Goal: Task Accomplishment & Management: Manage account settings

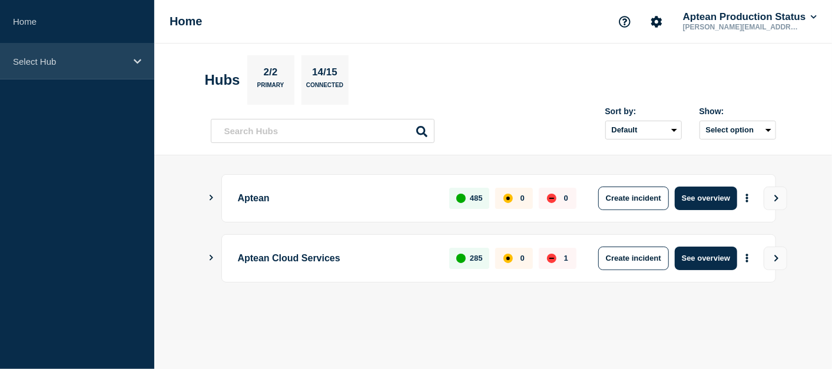
click at [104, 60] on p "Select Hub" at bounding box center [69, 61] width 113 height 10
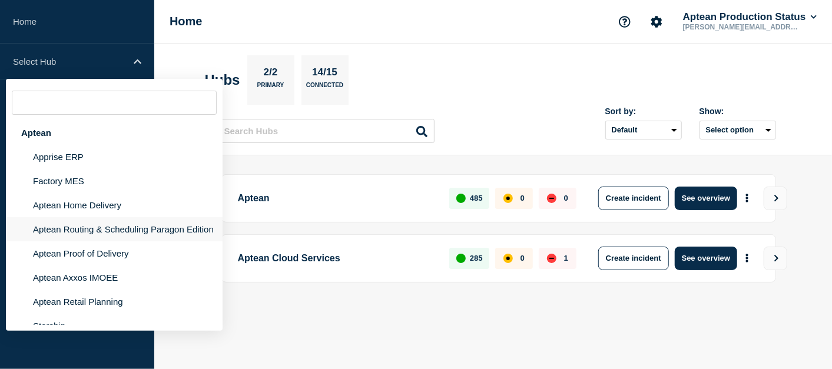
click at [123, 230] on li "Aptean Routing & Scheduling Paragon Edition" at bounding box center [114, 229] width 217 height 24
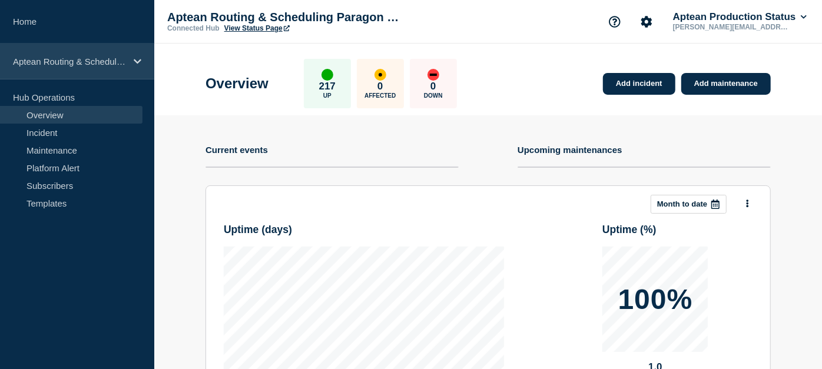
click at [93, 69] on div "Aptean Routing & Scheduling Paragon Edition" at bounding box center [77, 62] width 154 height 36
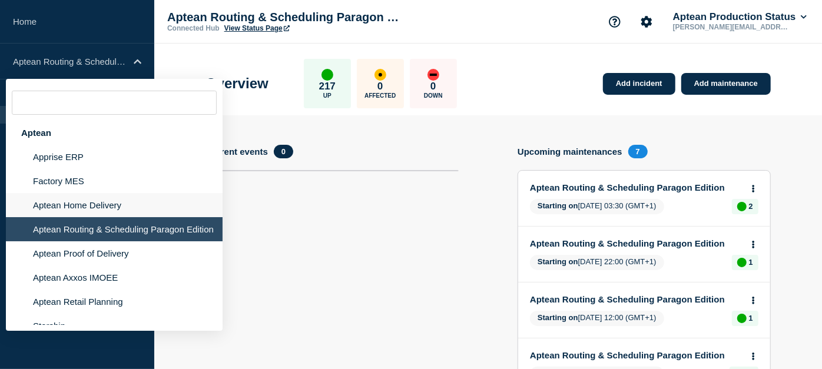
click at [85, 201] on li "Aptean Home Delivery" at bounding box center [114, 205] width 217 height 24
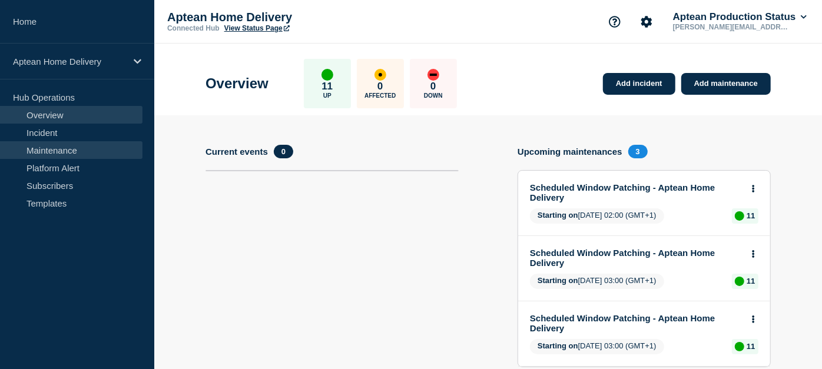
click at [92, 154] on link "Maintenance" at bounding box center [71, 150] width 142 height 18
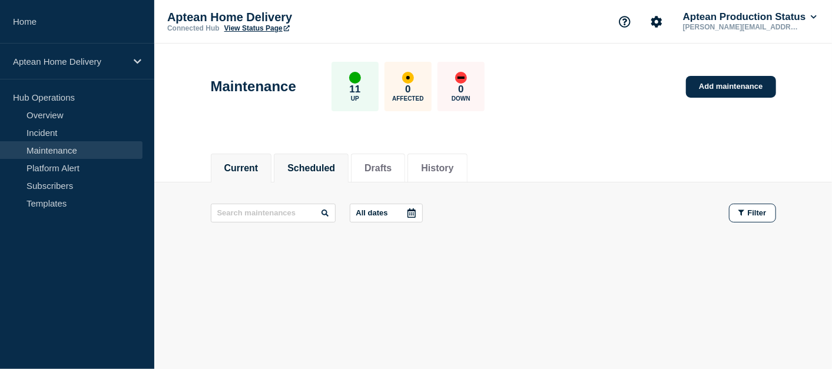
click at [335, 163] on button "Scheduled" at bounding box center [311, 168] width 48 height 11
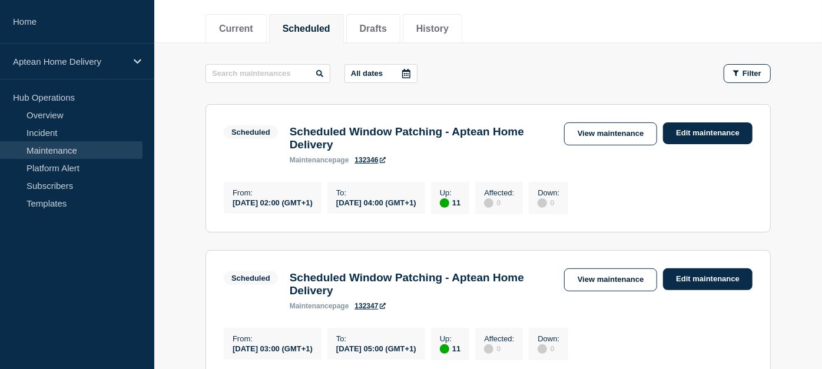
scroll to position [136, 0]
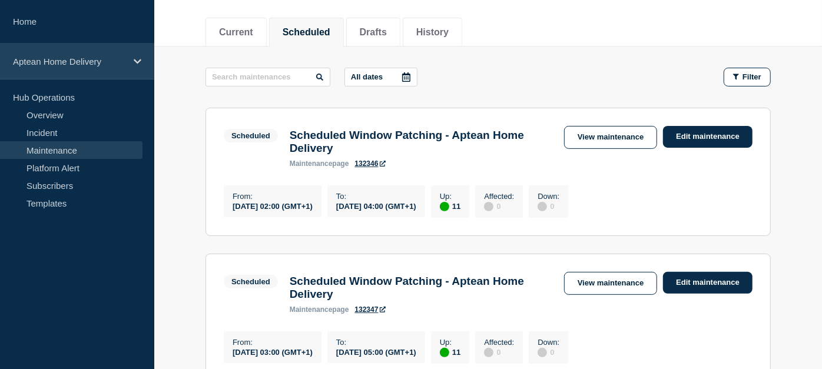
click at [72, 70] on div "Aptean Home Delivery" at bounding box center [77, 62] width 154 height 36
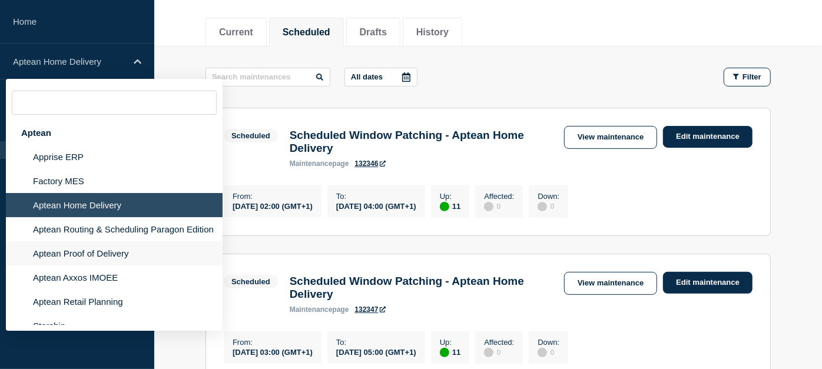
click at [77, 260] on li "Aptean Proof of Delivery" at bounding box center [114, 253] width 217 height 24
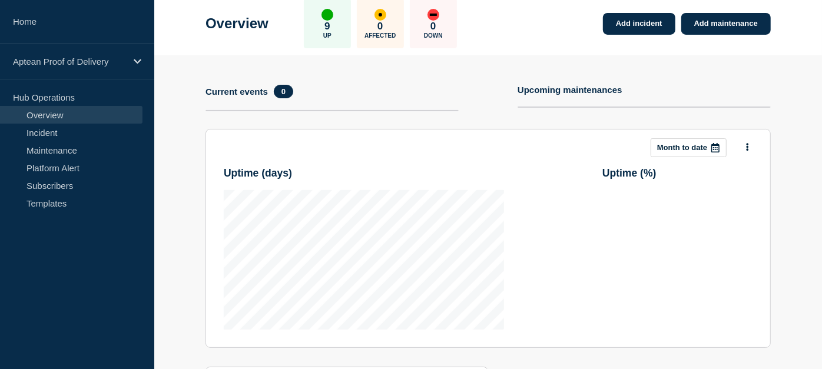
scroll to position [67, 0]
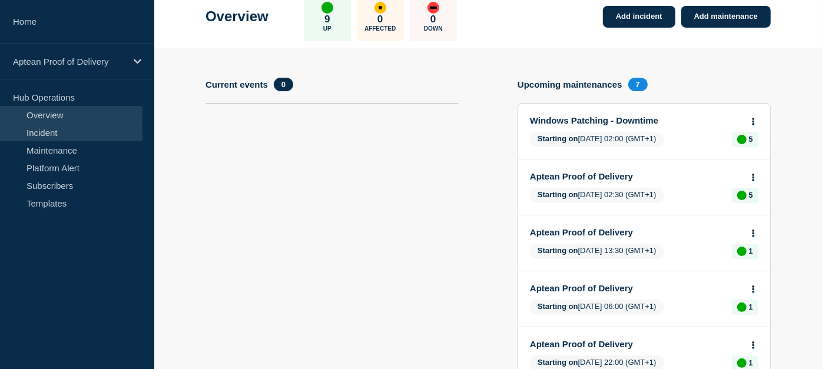
click at [80, 140] on link "Incident" at bounding box center [71, 133] width 142 height 18
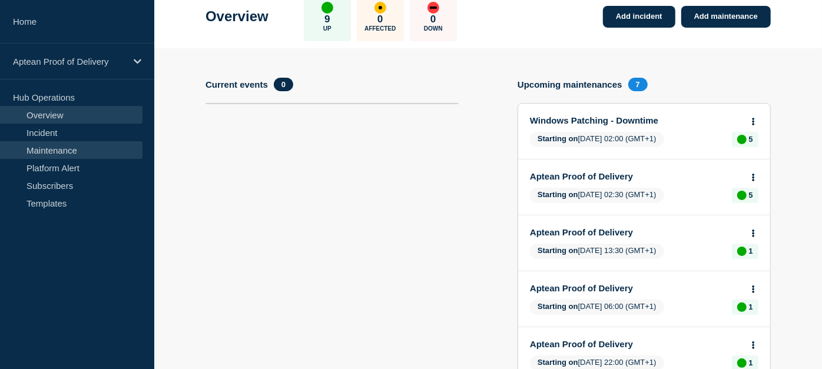
click at [84, 145] on link "Maintenance" at bounding box center [71, 150] width 142 height 18
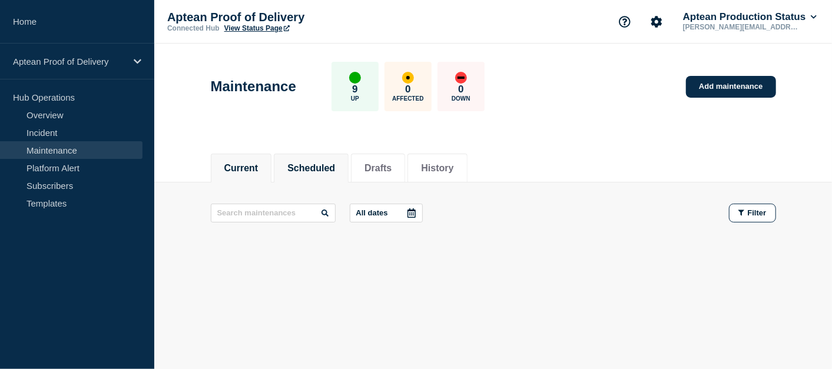
click at [340, 156] on li "Scheduled" at bounding box center [311, 168] width 75 height 29
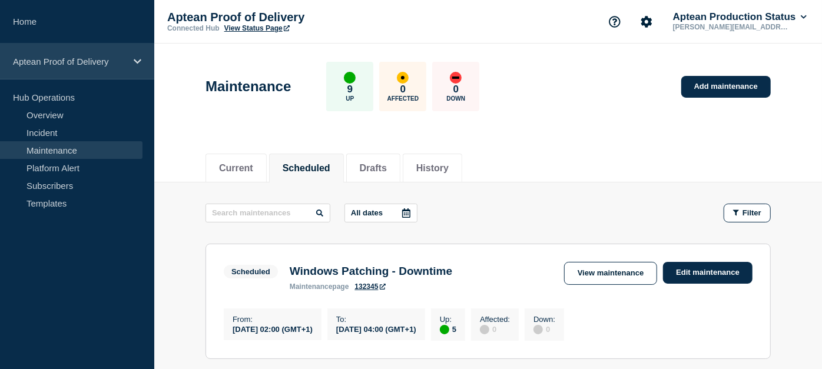
click at [111, 58] on p "Aptean Proof of Delivery" at bounding box center [69, 61] width 113 height 10
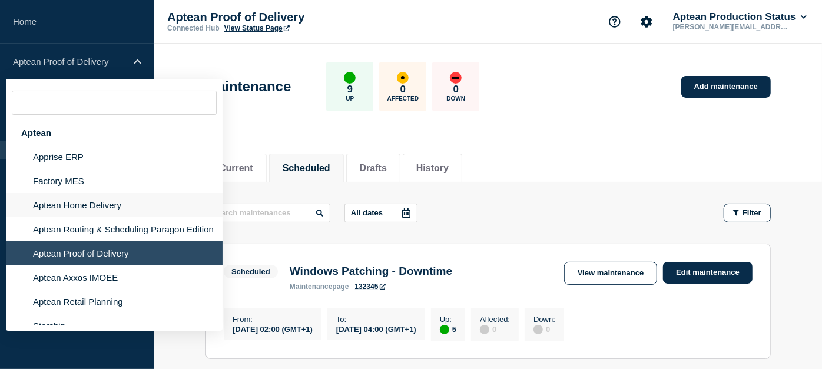
click at [106, 211] on li "Aptean Home Delivery" at bounding box center [114, 205] width 217 height 24
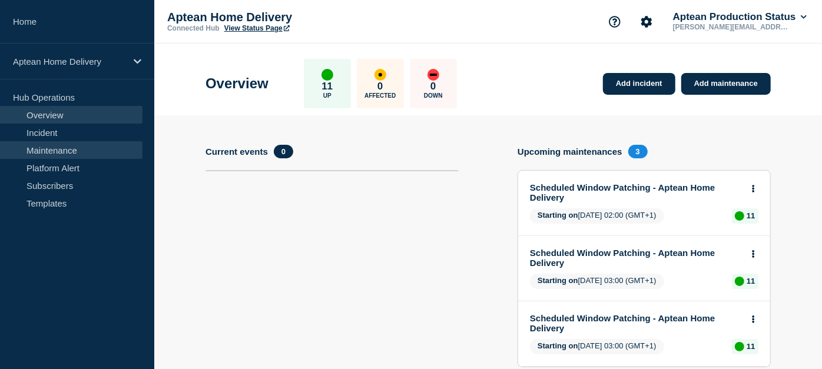
click at [44, 145] on link "Maintenance" at bounding box center [71, 150] width 142 height 18
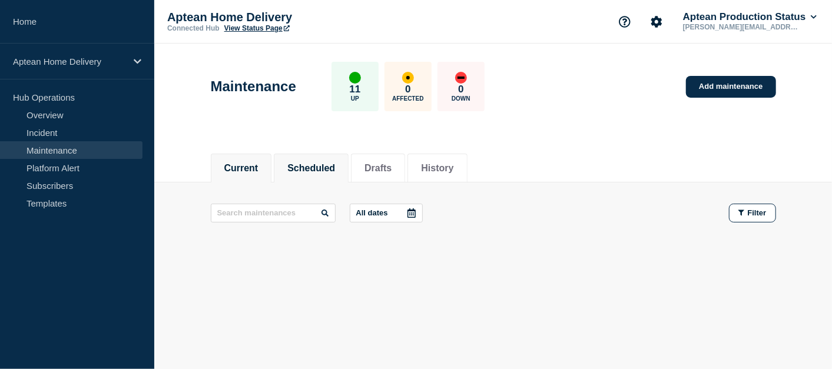
click at [303, 172] on button "Scheduled" at bounding box center [311, 168] width 48 height 11
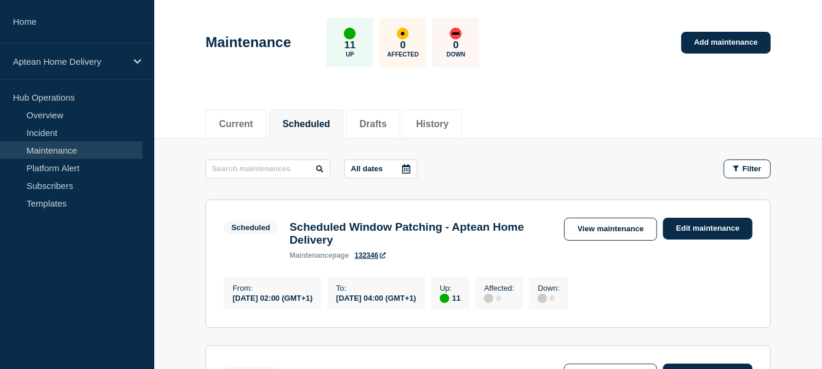
scroll to position [48, 0]
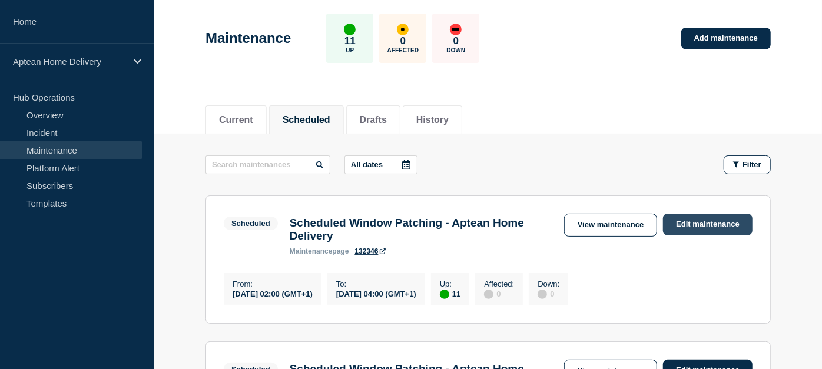
click at [698, 225] on link "Edit maintenance" at bounding box center [707, 225] width 89 height 22
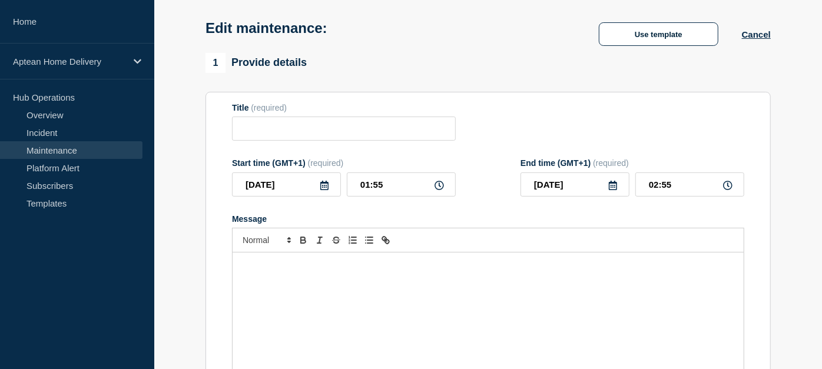
type input "Scheduled Window Patching - Aptean Home Delivery"
type input "02:00"
type input "04:00"
checkbox input "true"
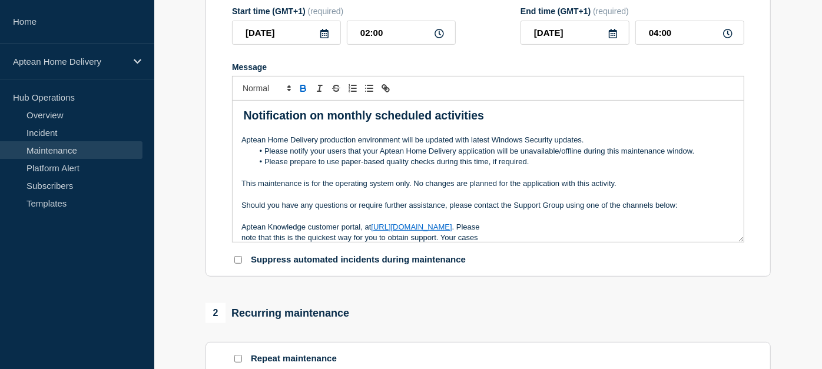
scroll to position [217, 0]
click at [500, 178] on p "Message" at bounding box center [487, 173] width 493 height 11
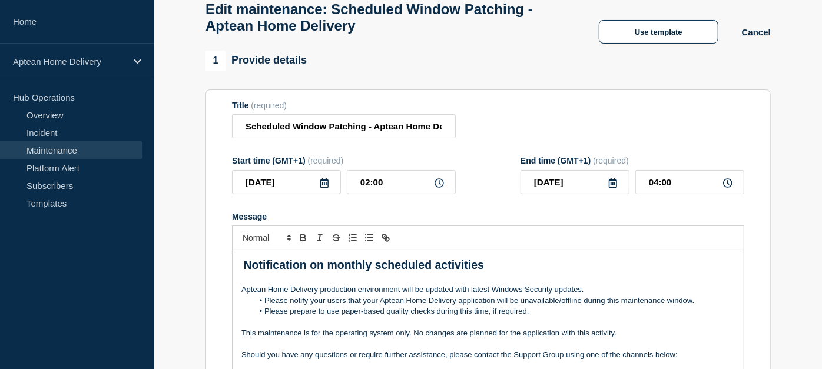
scroll to position [68, 0]
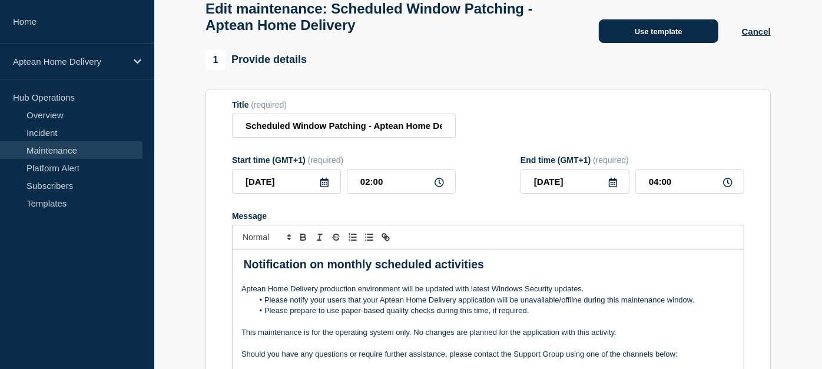
click at [692, 35] on button "Use template" at bounding box center [658, 31] width 119 height 24
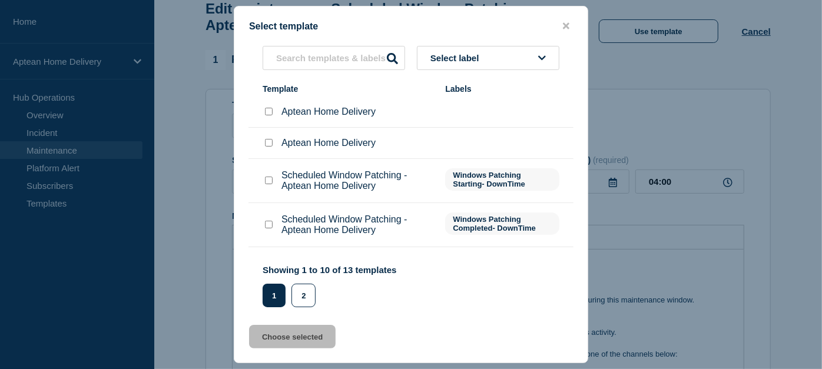
scroll to position [202, 0]
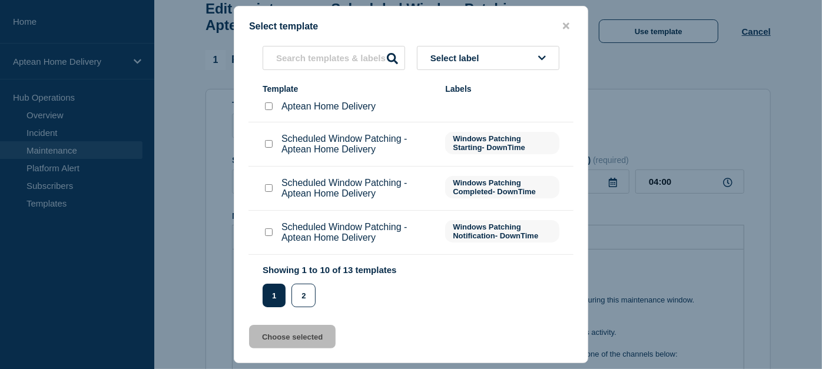
click at [269, 148] on input "Scheduled Window Patching - Aptean Home Delivery checkbox" at bounding box center [269, 144] width 8 height 8
checkbox input "true"
click at [288, 343] on button "Choose selected" at bounding box center [292, 337] width 87 height 24
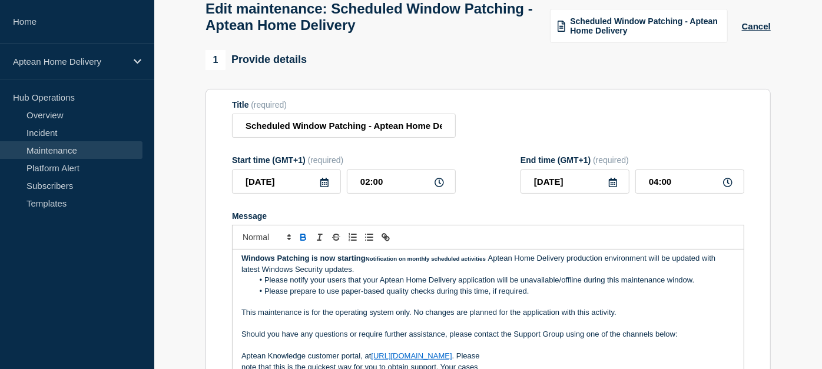
scroll to position [0, 0]
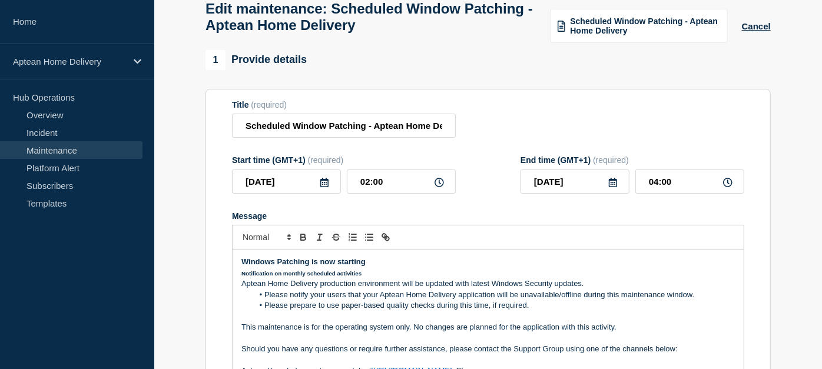
drag, startPoint x: 369, startPoint y: 271, endPoint x: 216, endPoint y: 274, distance: 153.1
click at [216, 274] on section "Title (required) Scheduled Window Patching - Aptean Home Delivery Start time (G…" at bounding box center [487, 257] width 565 height 337
drag, startPoint x: 375, startPoint y: 290, endPoint x: 340, endPoint y: 295, distance: 36.2
click at [340, 295] on div "Windows Patching is now starting Notification on monthly scheduled activities A…" at bounding box center [487, 320] width 511 height 141
click at [358, 289] on p "Aptean Home Delivery production environment will be updated with latest Windows…" at bounding box center [487, 283] width 493 height 11
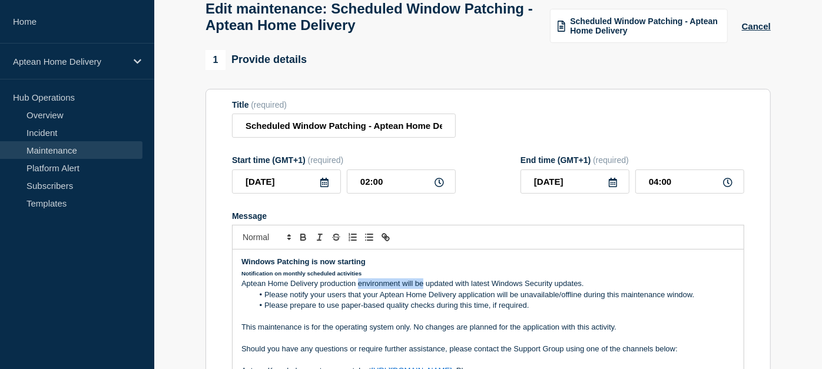
drag, startPoint x: 358, startPoint y: 289, endPoint x: 415, endPoint y: 284, distance: 57.3
click at [415, 284] on p "Aptean Home Delivery production environment will be updated with latest Windows…" at bounding box center [487, 283] width 493 height 11
click at [391, 278] on p "Notification on monthly scheduled activities" at bounding box center [487, 273] width 493 height 11
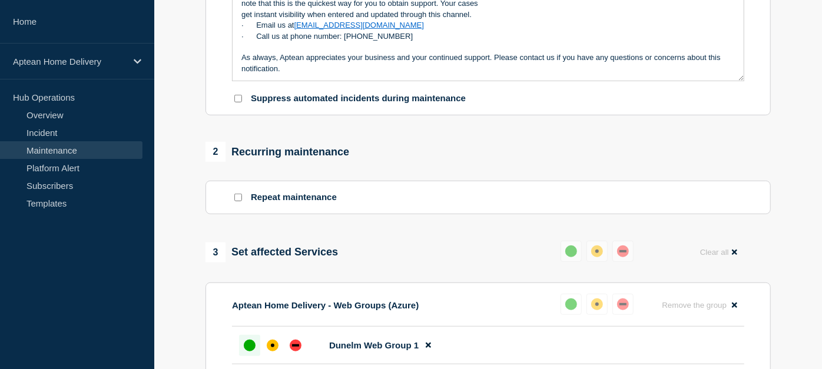
scroll to position [438, 0]
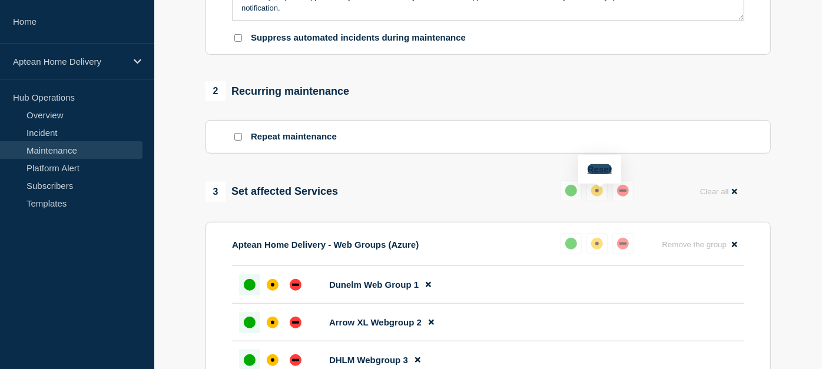
click at [605, 170] on button "Reset" at bounding box center [599, 169] width 24 height 10
click at [634, 200] on button at bounding box center [627, 190] width 21 height 21
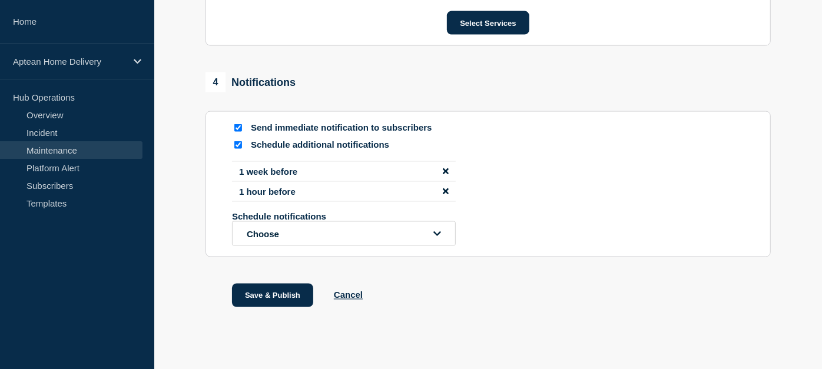
scroll to position [1148, 0]
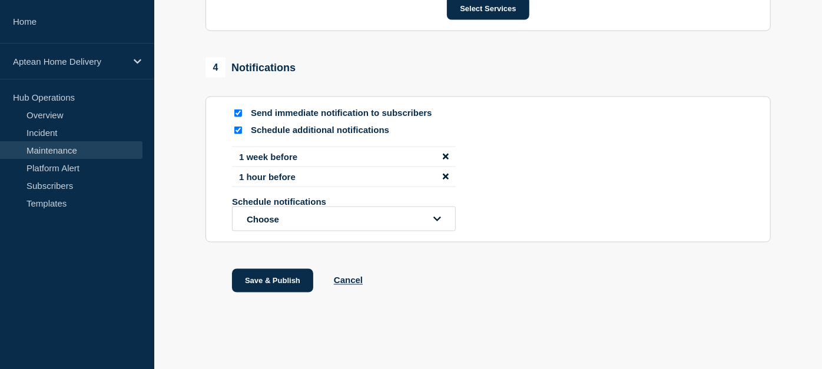
click at [237, 130] on input "Schedule additional notifications" at bounding box center [238, 131] width 8 height 8
checkbox input "false"
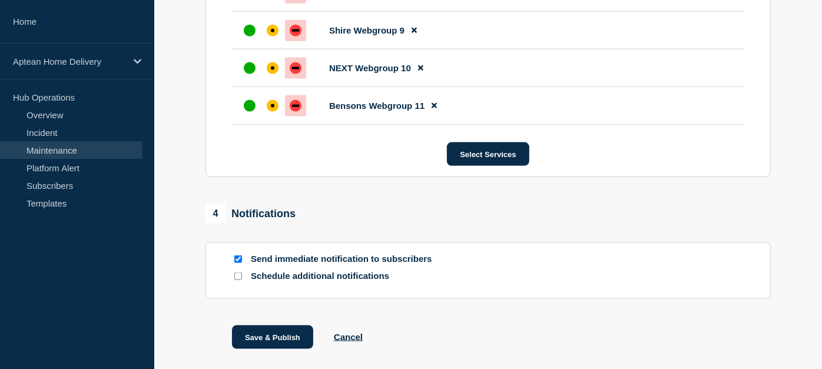
scroll to position [1059, 0]
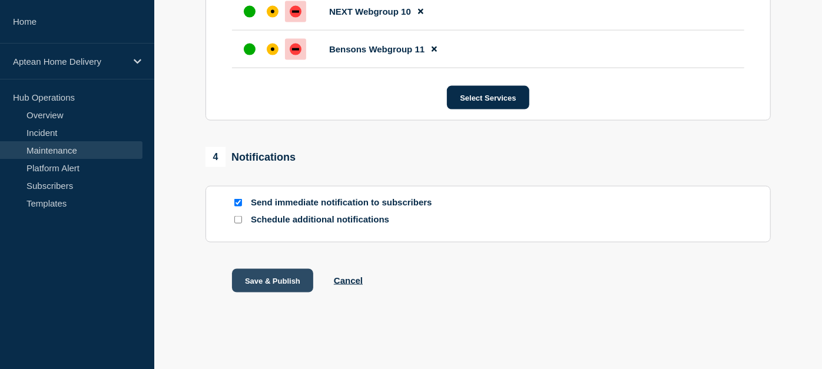
click at [279, 281] on button "Save & Publish" at bounding box center [272, 281] width 81 height 24
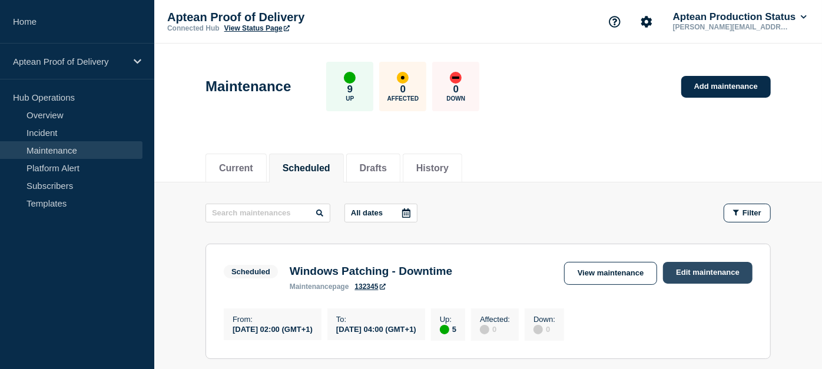
click at [694, 271] on link "Edit maintenance" at bounding box center [707, 273] width 89 height 22
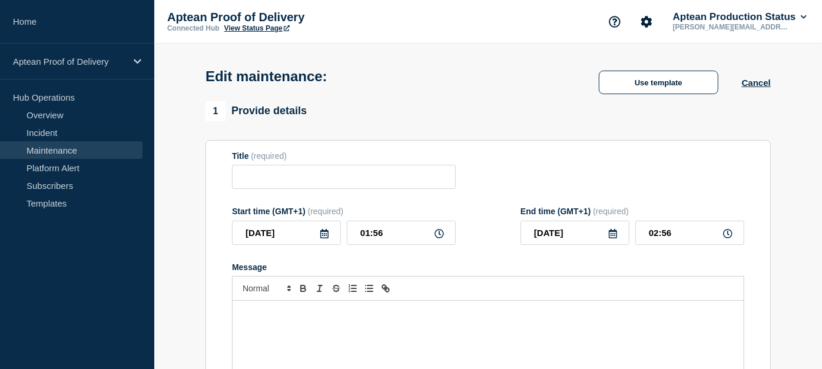
type input "Windows Patching - Downtime"
type input "02:00"
type input "04:00"
checkbox input "true"
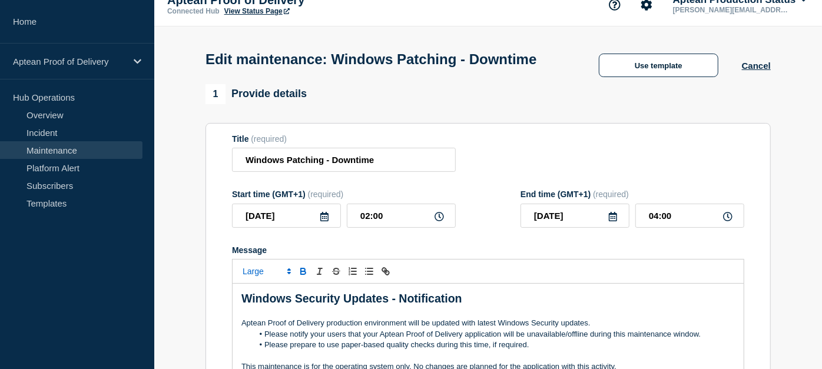
scroll to position [14, 0]
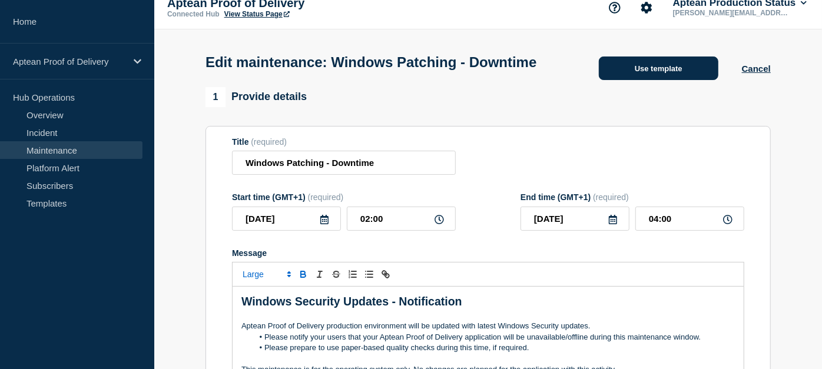
click at [669, 80] on button "Use template" at bounding box center [658, 68] width 119 height 24
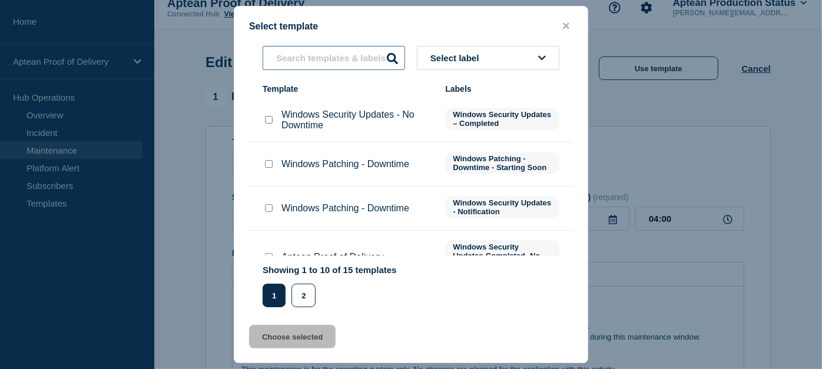
click at [368, 65] on input "text" at bounding box center [333, 58] width 142 height 24
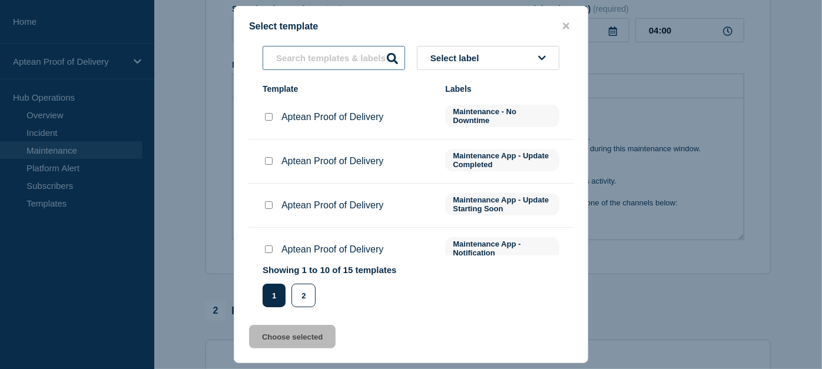
scroll to position [0, 0]
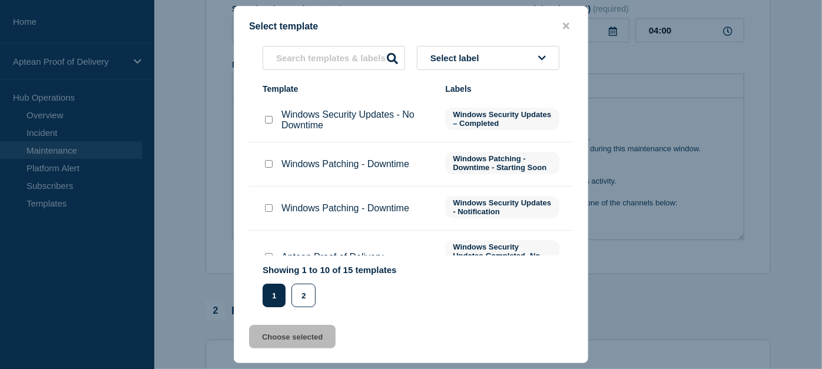
click at [271, 168] on input "Windows Patching - Downtime checkbox" at bounding box center [269, 164] width 8 height 8
checkbox input "true"
click at [274, 335] on button "Choose selected" at bounding box center [292, 337] width 87 height 24
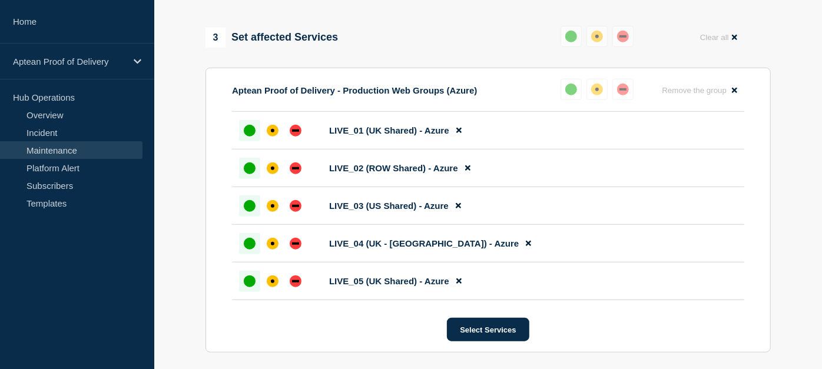
scroll to position [623, 0]
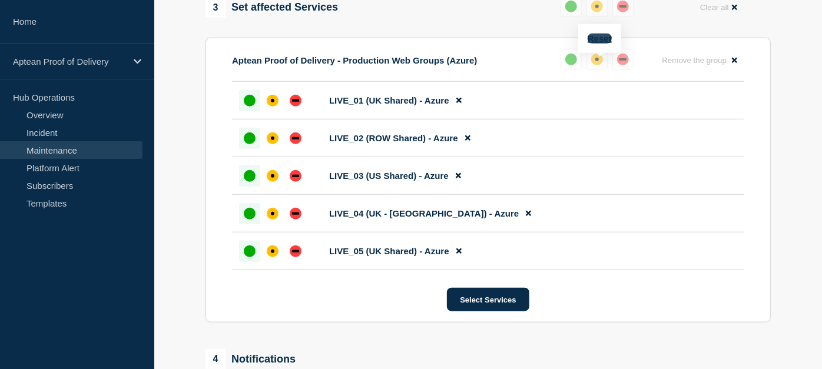
click at [600, 38] on button "Reset" at bounding box center [599, 39] width 24 height 10
click at [632, 11] on div "down" at bounding box center [627, 7] width 12 height 12
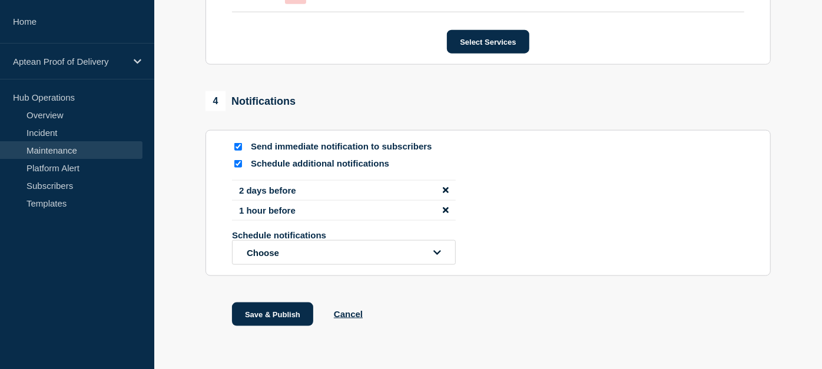
scroll to position [883, 0]
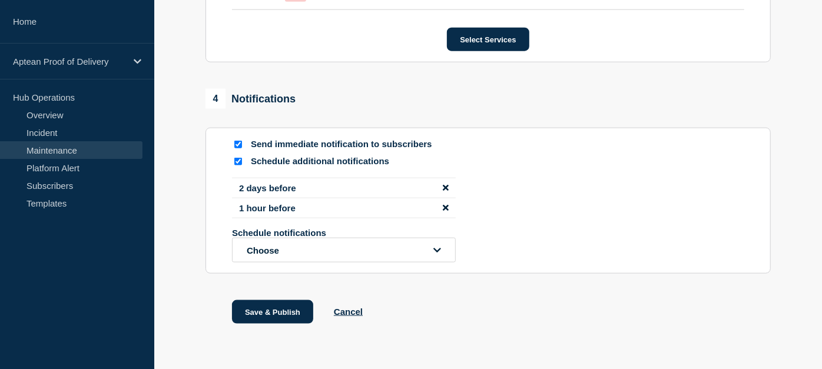
click at [241, 165] on input "Schedule additional notifications" at bounding box center [238, 162] width 8 height 8
checkbox input "false"
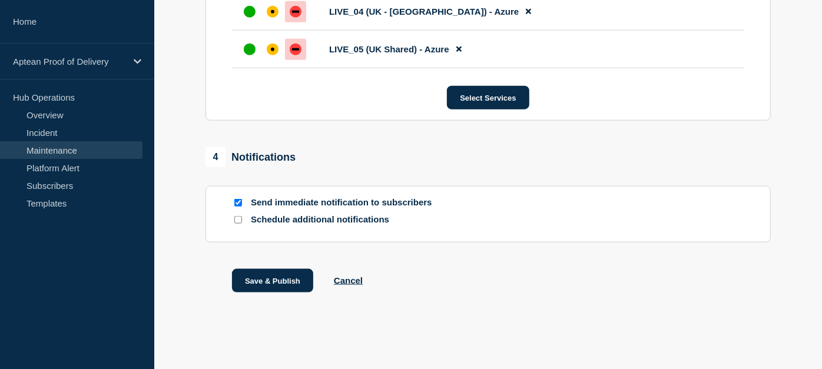
scroll to position [697, 0]
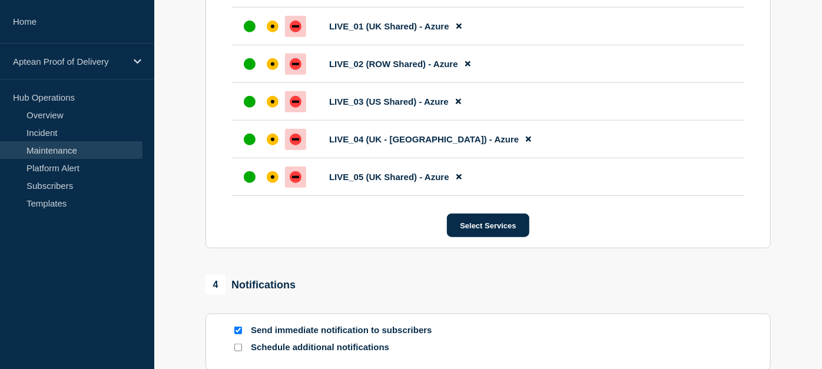
click at [336, 237] on div "Select Services" at bounding box center [488, 226] width 512 height 24
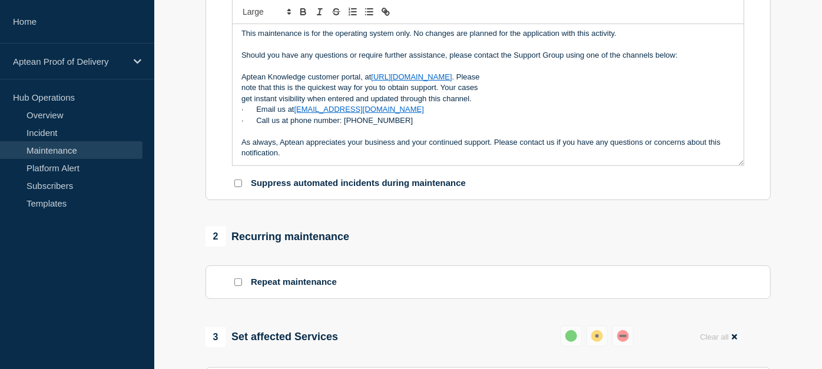
scroll to position [291, 0]
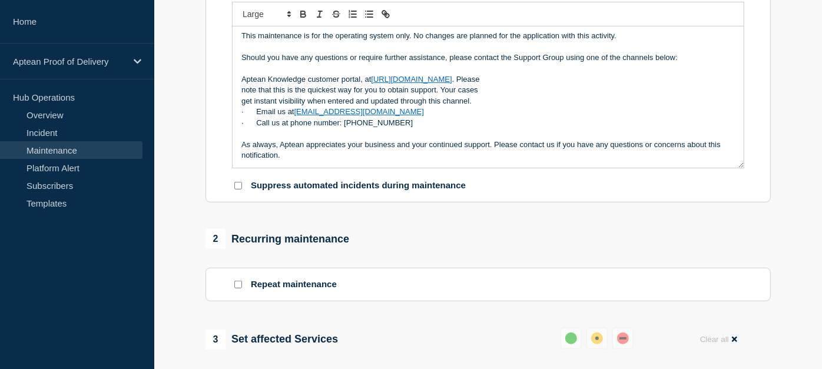
click at [387, 128] on p "· Call us at phone number: [PHONE_NUMBER]" at bounding box center [487, 123] width 493 height 11
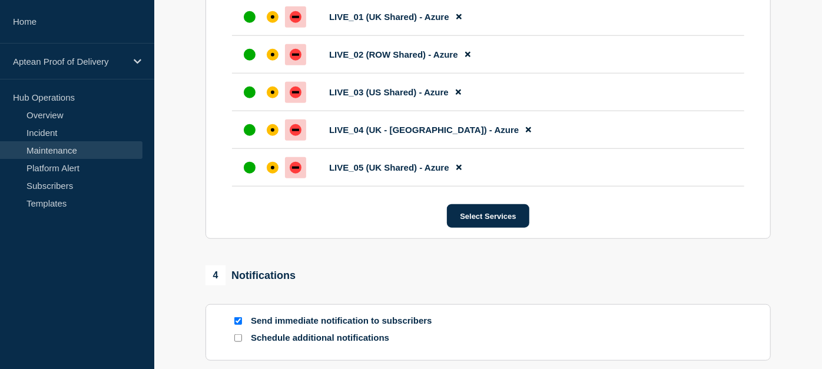
scroll to position [832, 0]
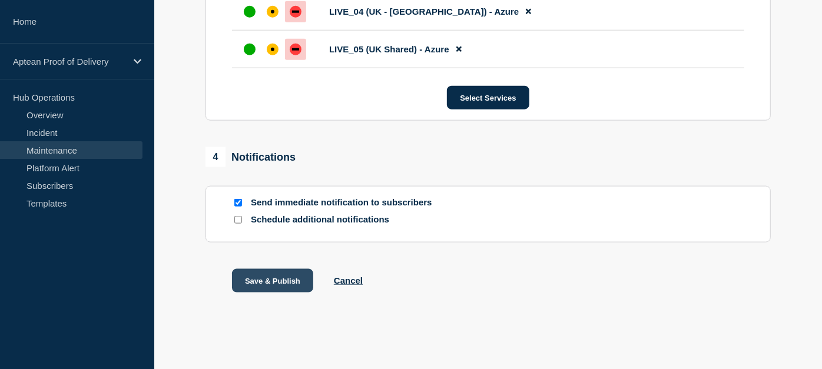
click at [260, 284] on button "Save & Publish" at bounding box center [272, 281] width 81 height 24
